Goal: Task Accomplishment & Management: Use online tool/utility

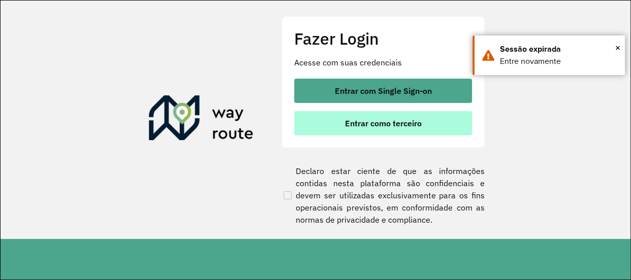
click at [374, 121] on span "Entrar como terceiro" at bounding box center [383, 123] width 77 height 8
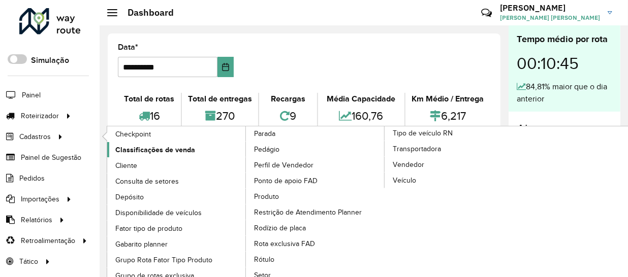
click at [151, 150] on span "Classificações de venda" at bounding box center [155, 150] width 80 height 11
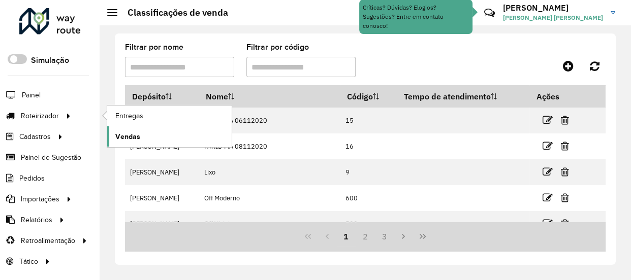
click at [135, 140] on span "Vendas" at bounding box center [127, 137] width 25 height 11
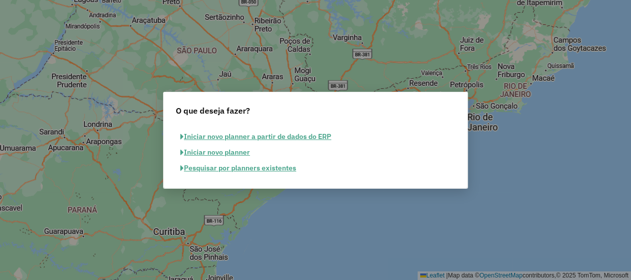
click at [265, 165] on button "Pesquisar por planners existentes" at bounding box center [238, 168] width 125 height 16
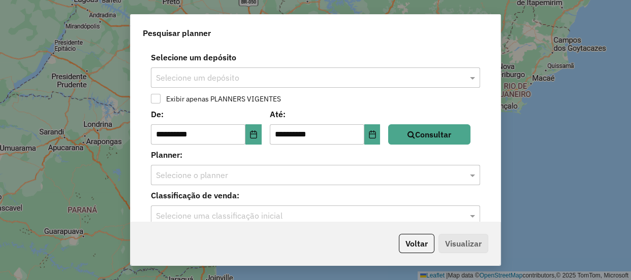
click at [160, 97] on div at bounding box center [156, 99] width 10 height 10
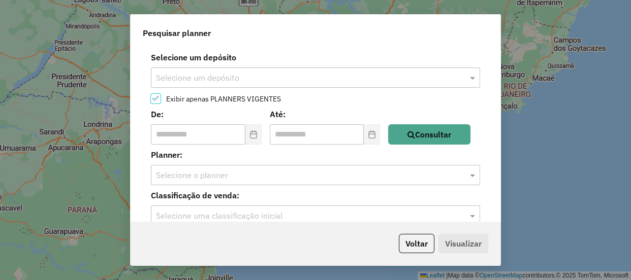
scroll to position [5, 3]
click at [422, 140] on button "Consultar" at bounding box center [429, 134] width 82 height 20
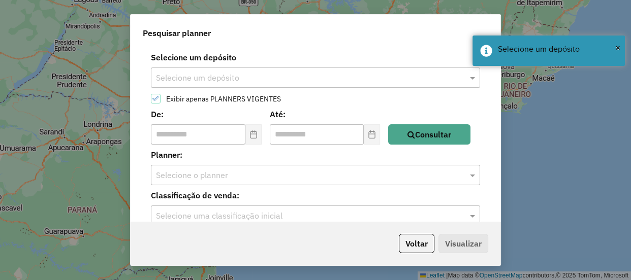
click at [224, 75] on input "text" at bounding box center [305, 78] width 299 height 12
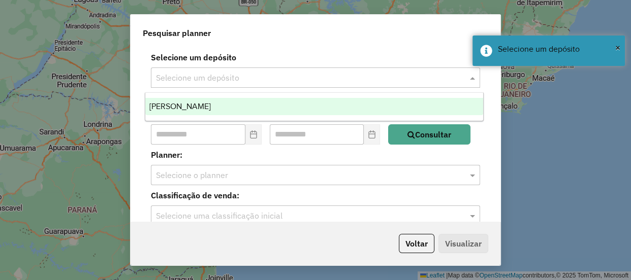
click at [215, 106] on div "Farid - Mariana" at bounding box center [314, 106] width 338 height 17
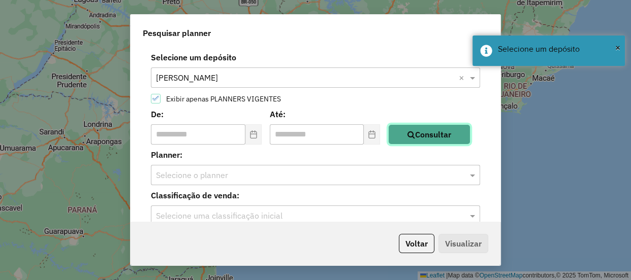
click at [451, 132] on button "Consultar" at bounding box center [429, 134] width 82 height 20
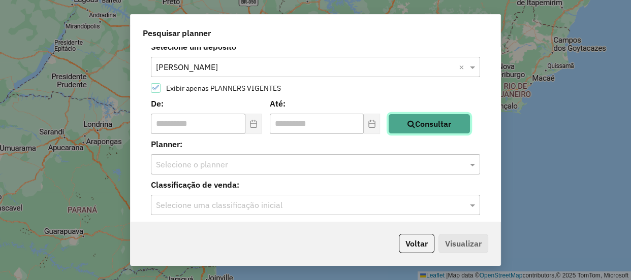
scroll to position [15, 0]
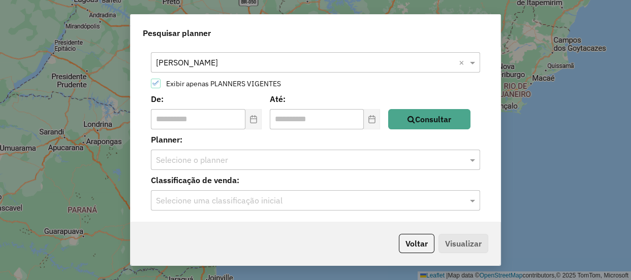
click at [236, 171] on div "**********" at bounding box center [316, 134] width 370 height 175
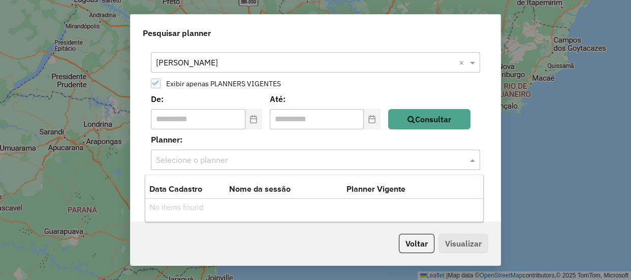
click at [231, 160] on input "text" at bounding box center [305, 160] width 299 height 12
click at [238, 157] on input "text" at bounding box center [305, 160] width 299 height 12
click at [245, 141] on label "Planner:" at bounding box center [315, 140] width 341 height 12
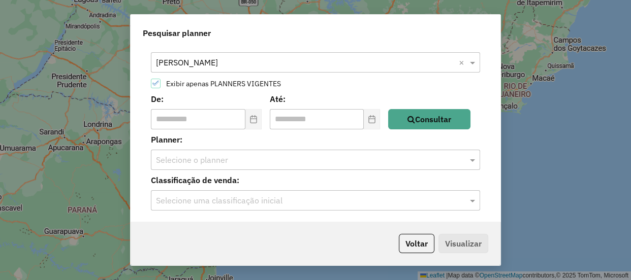
click at [246, 196] on input "text" at bounding box center [305, 201] width 299 height 12
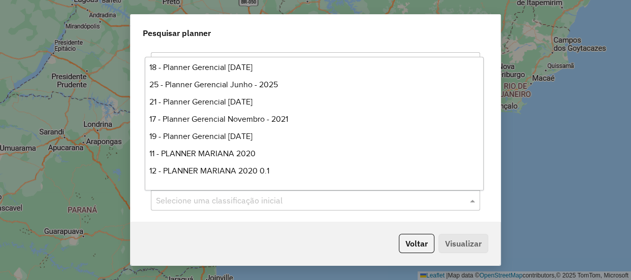
scroll to position [234, 0]
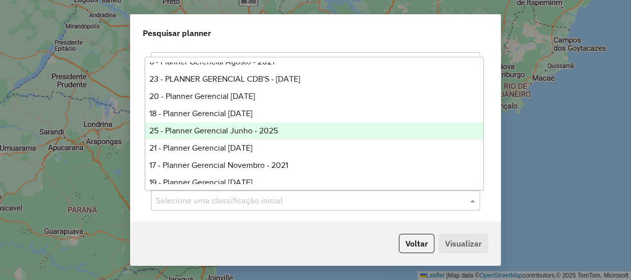
click at [309, 126] on div "25 - Planner Gerencial Junho - 2025" at bounding box center [314, 130] width 338 height 17
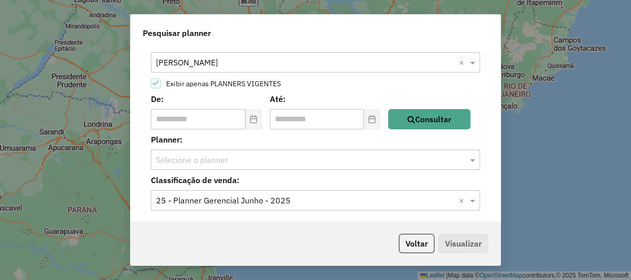
click at [464, 243] on div "Voltar Visualizar" at bounding box center [441, 243] width 93 height 19
